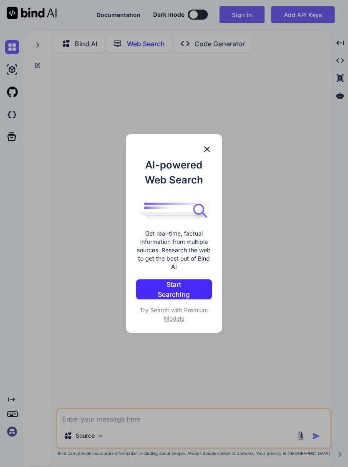
click at [288, 340] on div "AI-powered Web Search Get real-time, factual information from multiple sources.…" at bounding box center [174, 233] width 348 height 467
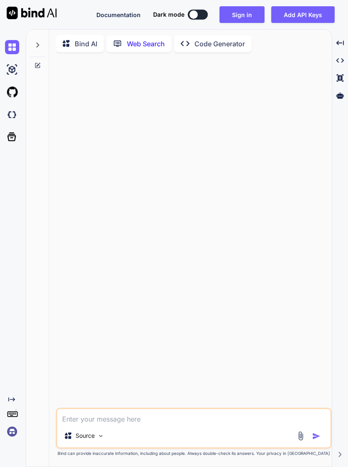
type textarea "x"
click at [248, 12] on button "Sign in" at bounding box center [241, 14] width 45 height 17
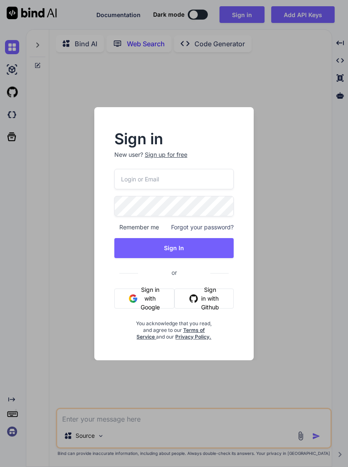
click at [159, 178] on input "email" at bounding box center [173, 179] width 119 height 20
type input "[EMAIL_ADDRESS][DOMAIN_NAME]"
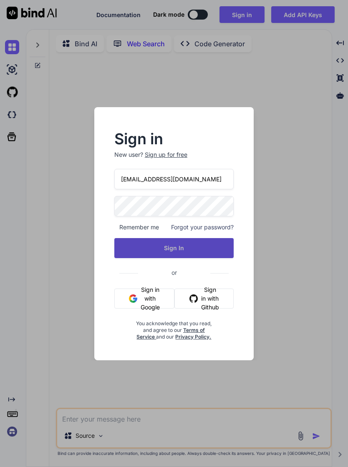
click at [199, 248] on button "Sign In" at bounding box center [173, 248] width 119 height 20
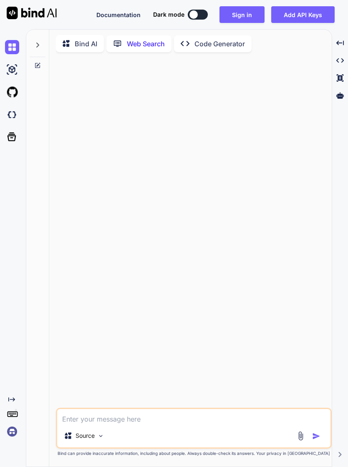
click at [15, 439] on img at bounding box center [12, 431] width 14 height 14
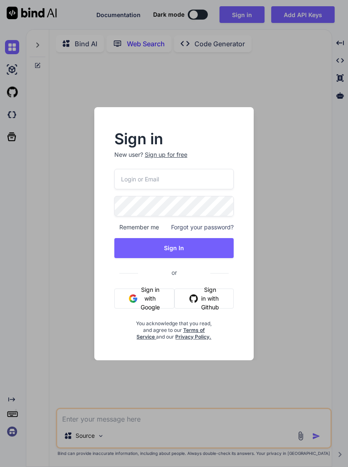
click at [169, 175] on input "email" at bounding box center [173, 179] width 119 height 20
type input "[EMAIL_ADDRESS][DOMAIN_NAME]"
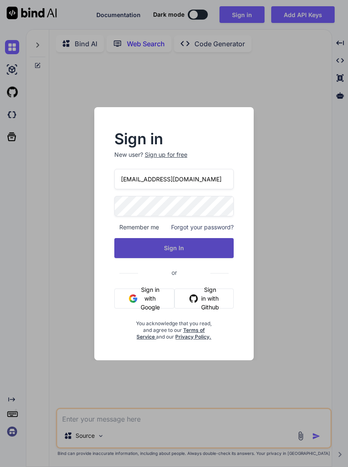
click at [198, 247] on button "Sign In" at bounding box center [173, 248] width 119 height 20
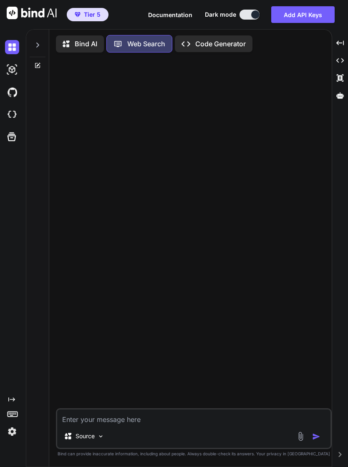
click at [89, 47] on p "Bind AI" at bounding box center [86, 44] width 23 height 10
click at [85, 40] on p "Bind AI" at bounding box center [86, 44] width 23 height 10
click at [13, 69] on img at bounding box center [12, 70] width 14 height 14
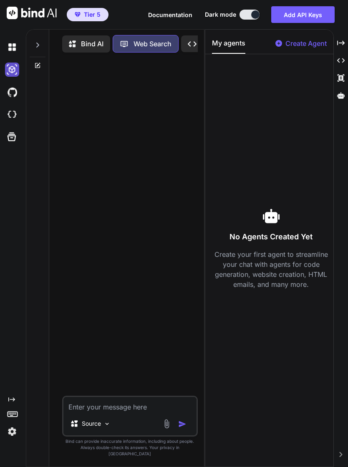
scroll to position [2, 0]
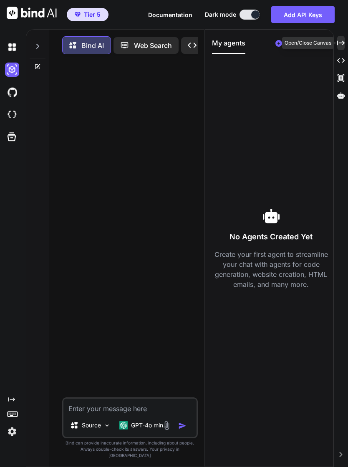
click at [343, 39] on icon "Created with Pixso." at bounding box center [341, 43] width 8 height 8
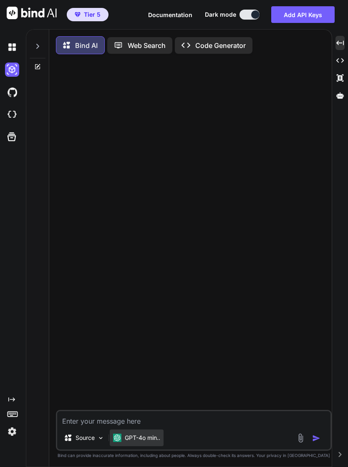
click at [148, 437] on p "GPT-4o min.." at bounding box center [142, 438] width 35 height 8
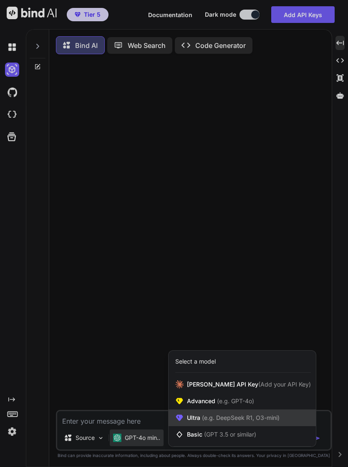
click at [245, 416] on span "(e.g. DeepSeek R1, O3-mini)" at bounding box center [239, 417] width 79 height 7
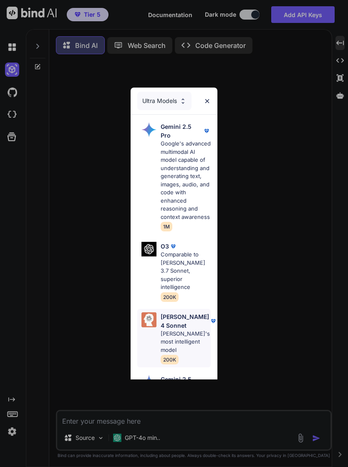
click at [181, 312] on p "[PERSON_NAME] 4 Sonnet" at bounding box center [184, 321] width 48 height 18
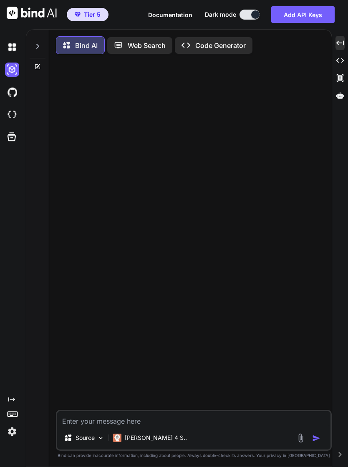
click at [108, 419] on textarea at bounding box center [193, 418] width 273 height 15
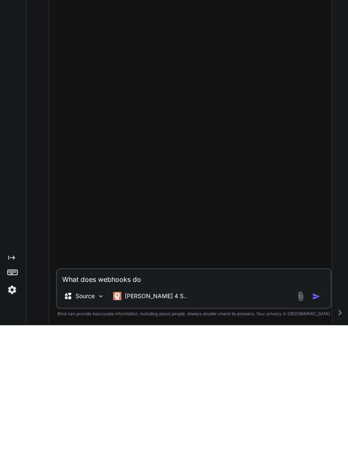
type textarea "What does webhooks do"
click at [318, 434] on img "button" at bounding box center [316, 438] width 8 height 8
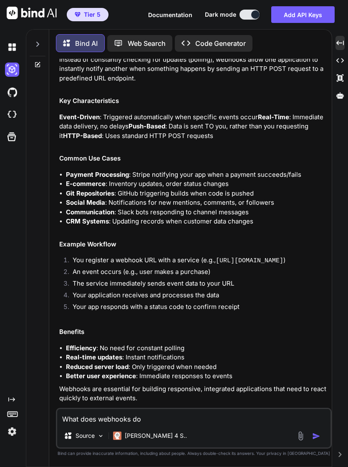
scroll to position [112, 0]
click at [157, 413] on textarea "What does webhooks do" at bounding box center [193, 416] width 273 height 15
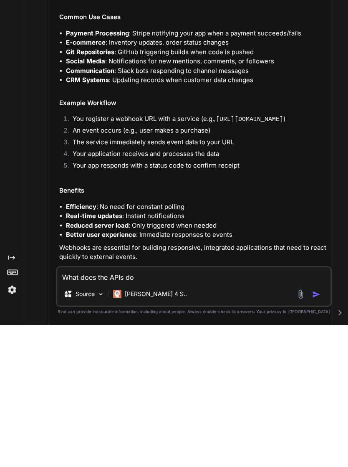
type textarea "What does the APIs do"
click at [319, 432] on img "button" at bounding box center [316, 436] width 8 height 8
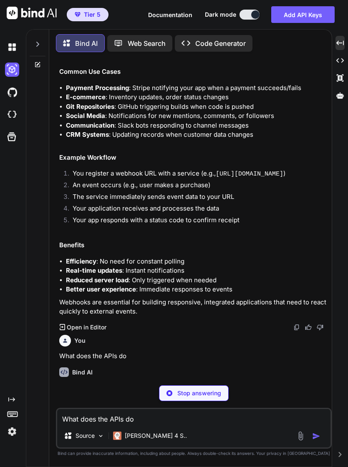
scroll to position [191, 0]
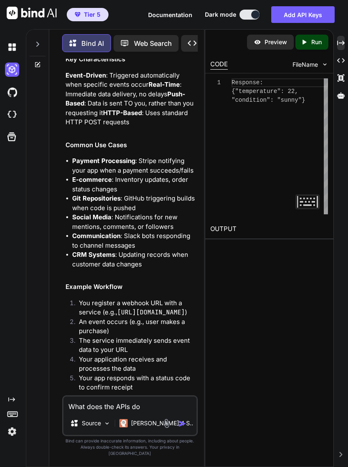
click at [343, 39] on icon "Created with Pixso." at bounding box center [341, 43] width 8 height 8
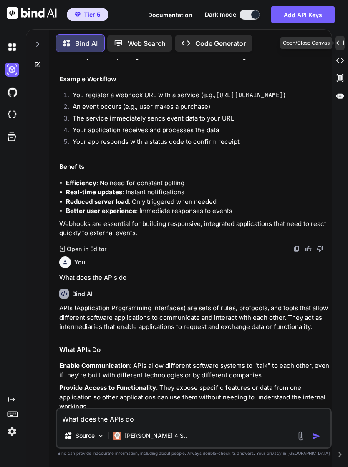
scroll to position [278, 0]
